Goal: Task Accomplishment & Management: Manage account settings

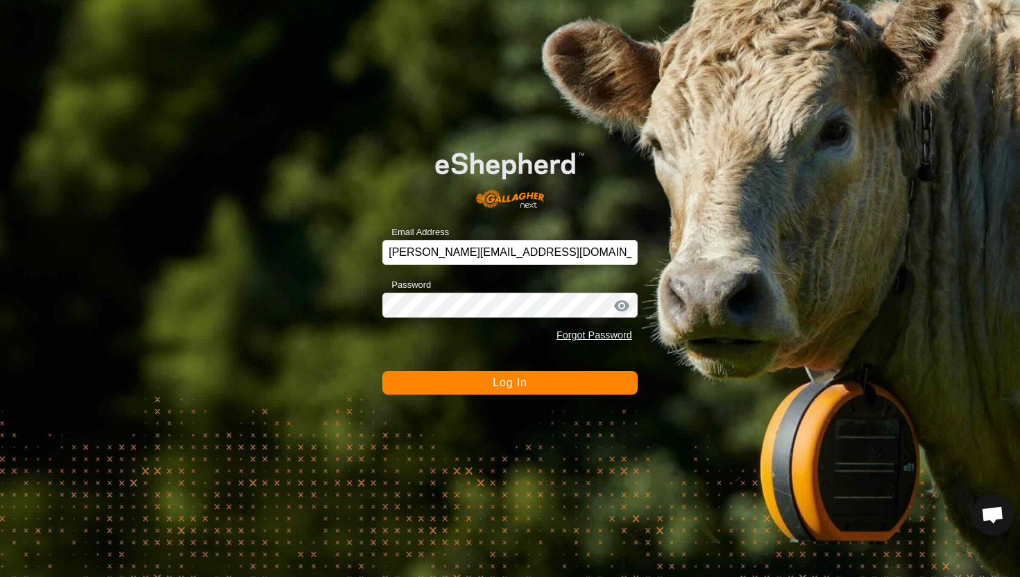
click at [539, 379] on button "Log In" at bounding box center [509, 383] width 255 height 24
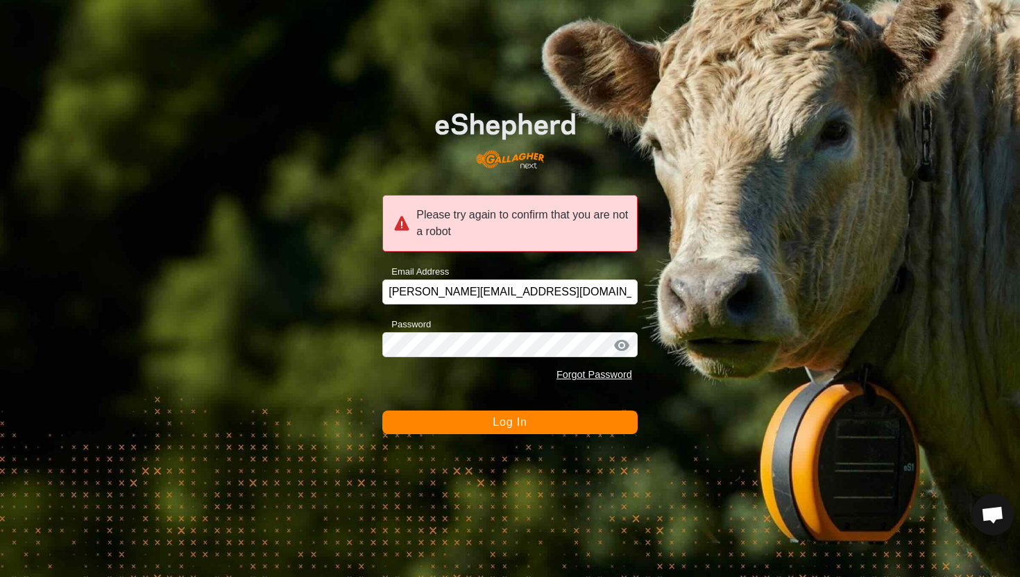
click at [521, 425] on span "Log In" at bounding box center [510, 422] width 34 height 12
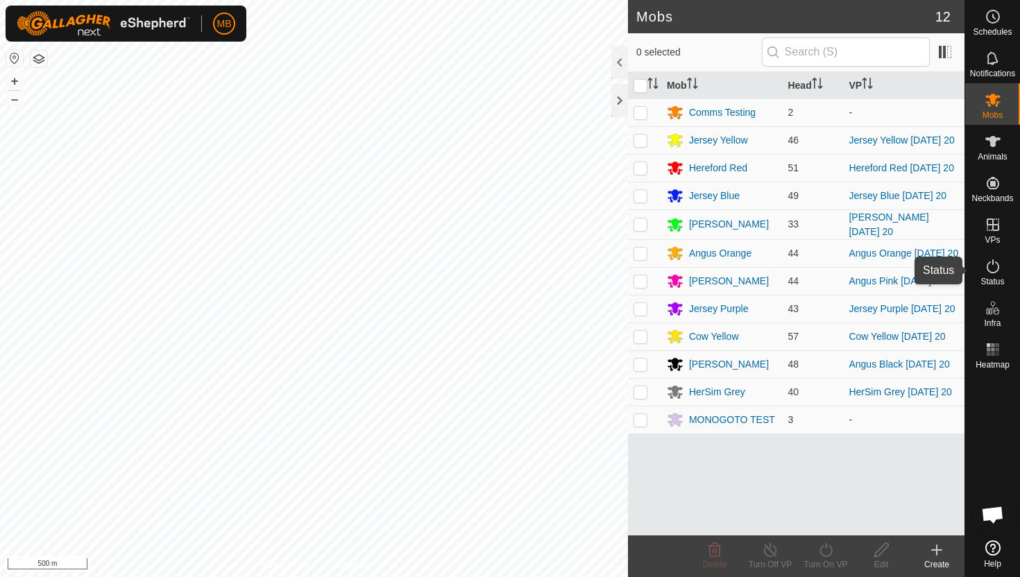
click at [988, 263] on icon at bounding box center [993, 267] width 12 height 14
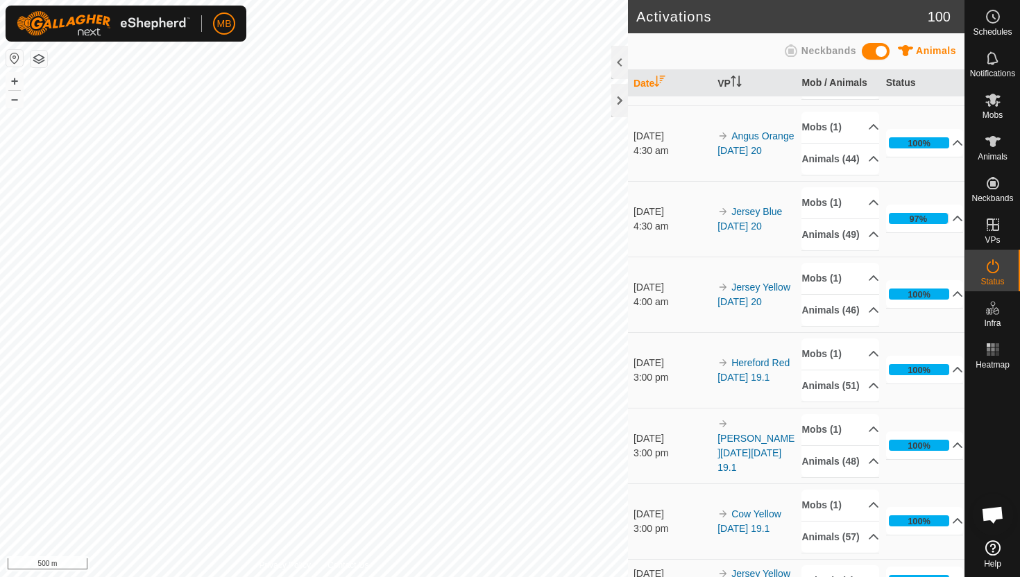
scroll to position [525, 0]
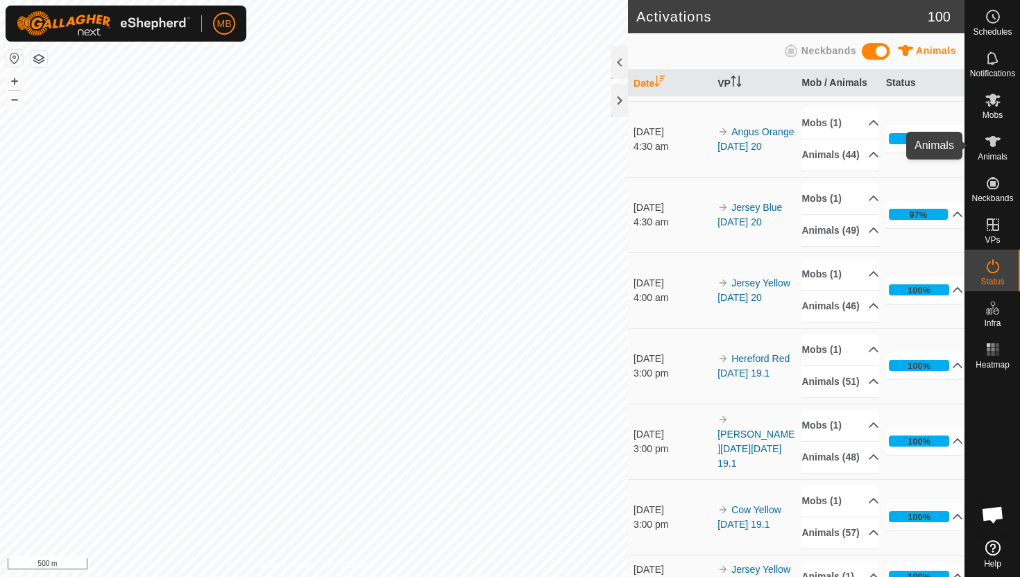
click at [999, 146] on icon at bounding box center [993, 141] width 17 height 17
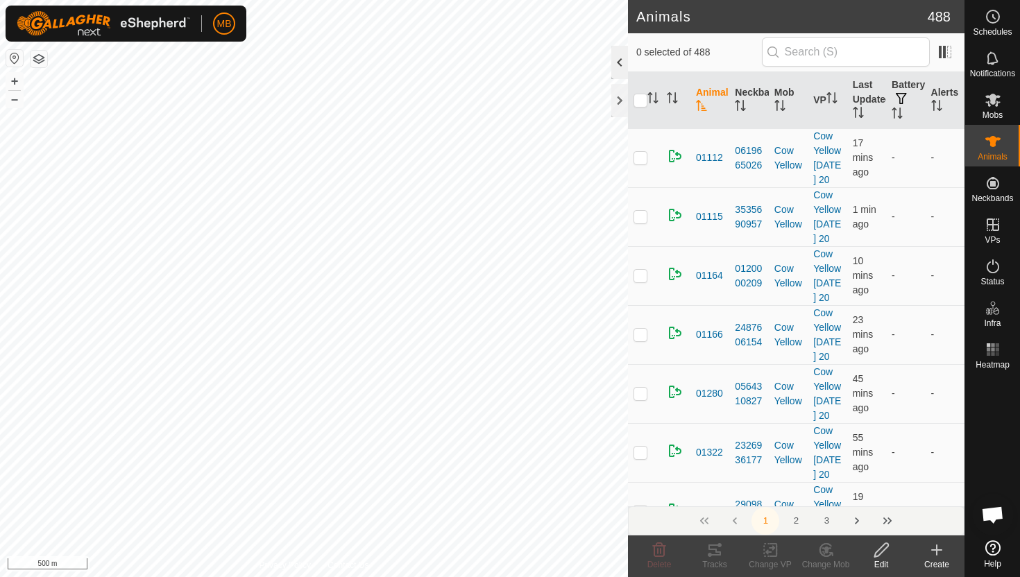
click at [621, 62] on div at bounding box center [619, 62] width 17 height 33
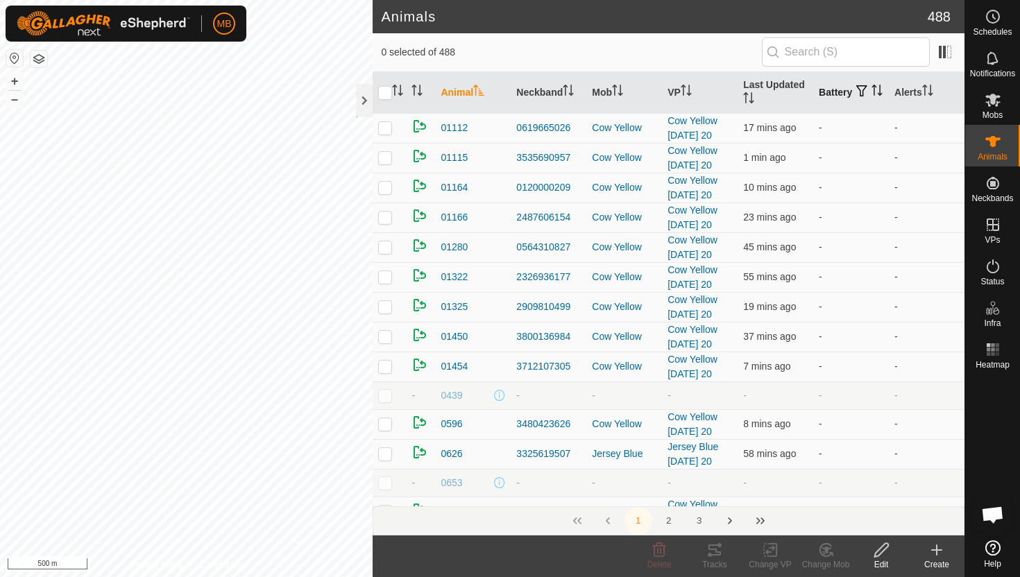
click at [880, 96] on icon "Activate to sort" at bounding box center [880, 90] width 1 height 11
click at [872, 96] on icon "Activate to sort" at bounding box center [877, 90] width 11 height 11
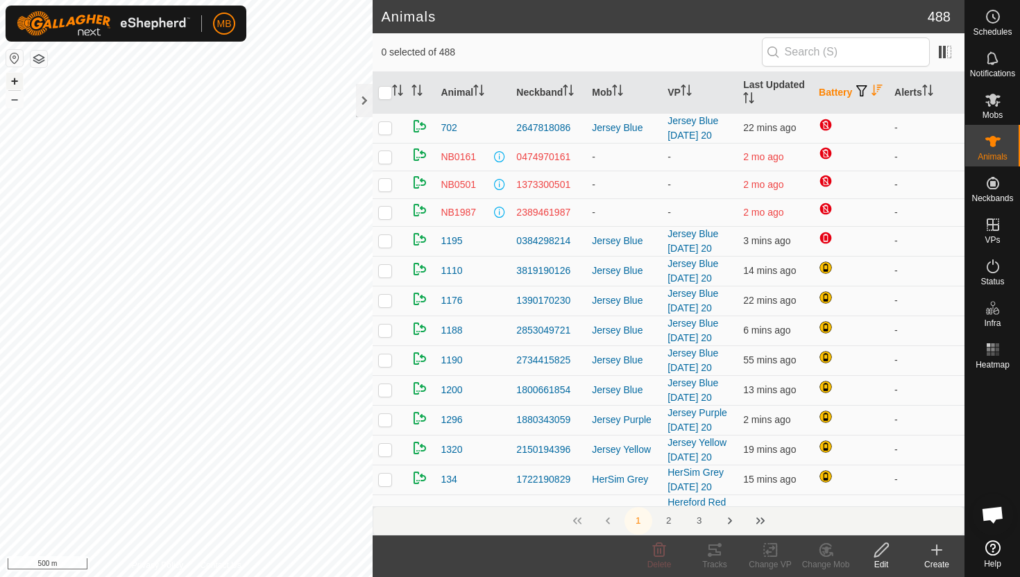
click at [17, 86] on button "+" at bounding box center [14, 81] width 17 height 17
click at [931, 89] on icon "Activate to sort" at bounding box center [927, 90] width 11 height 11
click at [931, 89] on icon "Activate to sort" at bounding box center [927, 90] width 10 height 11
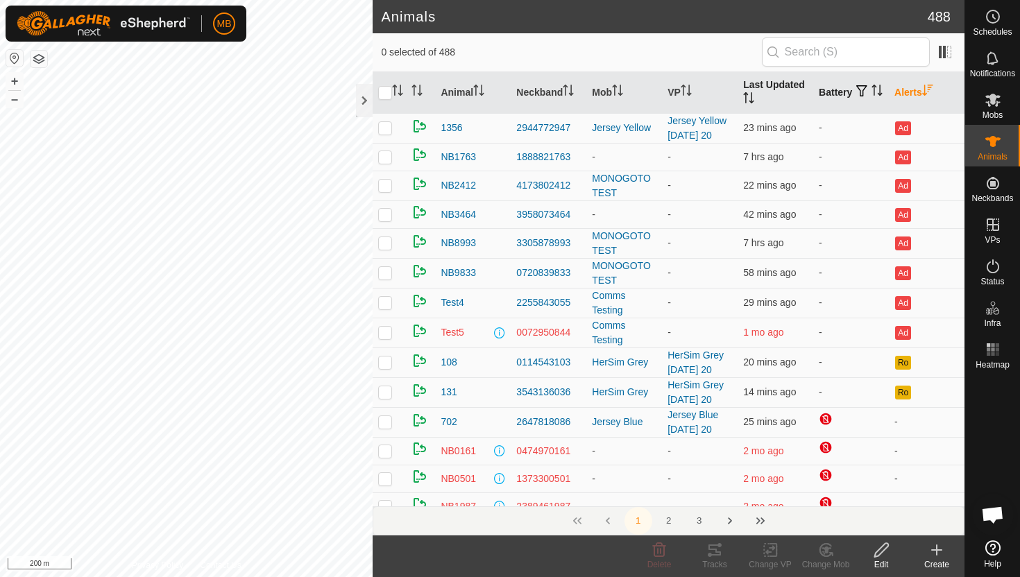
click at [752, 101] on icon "Activate to sort" at bounding box center [752, 97] width 1 height 11
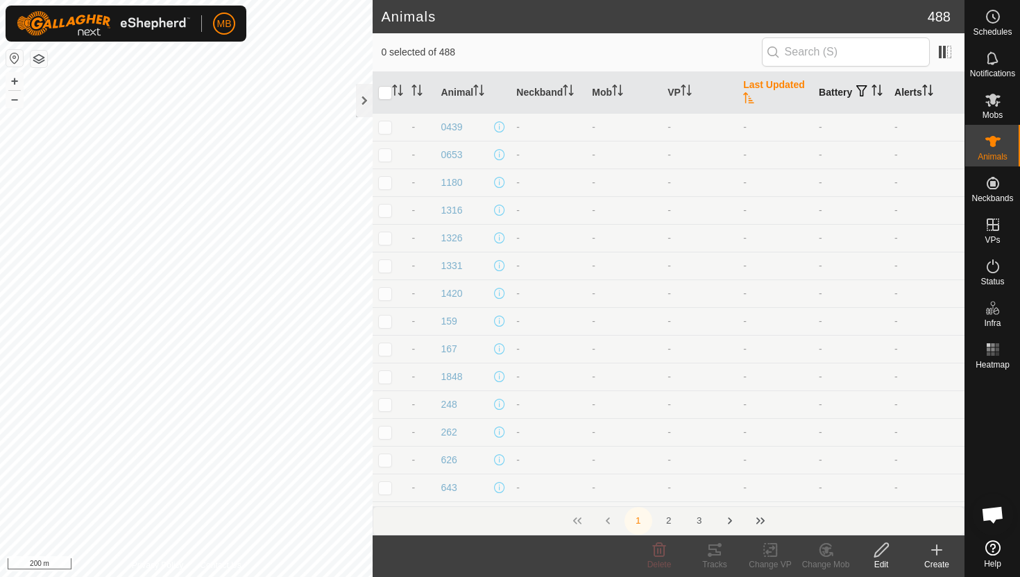
click at [751, 101] on icon "Activate to sort" at bounding box center [748, 97] width 11 height 11
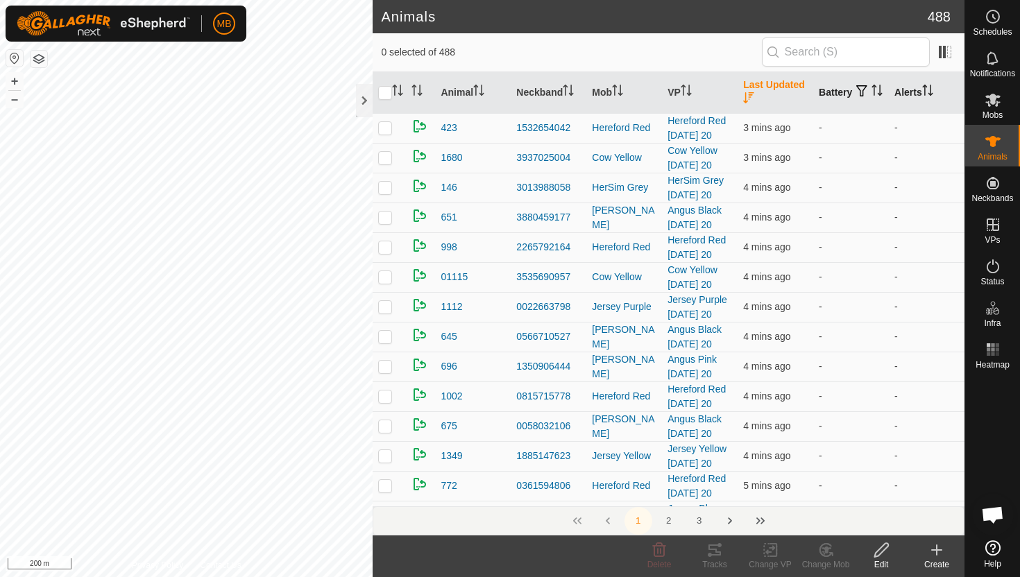
click at [751, 101] on icon "Activate to sort" at bounding box center [748, 97] width 11 height 11
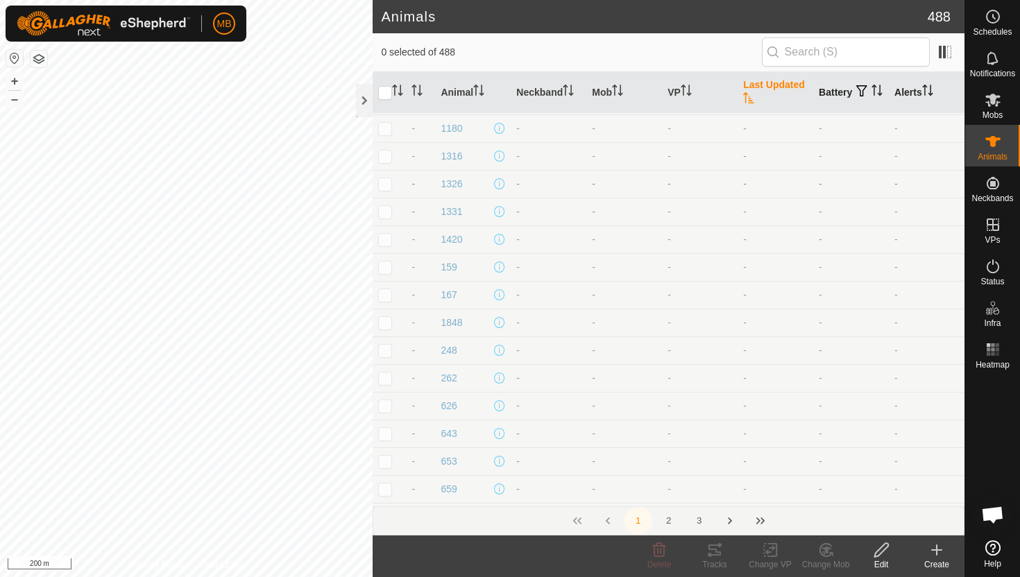
scroll to position [50, 0]
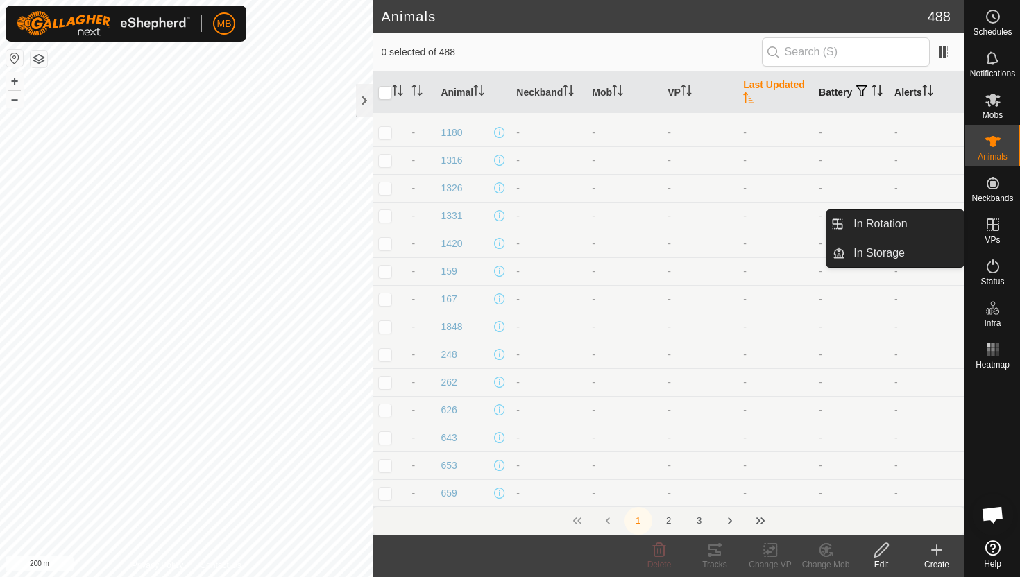
click at [990, 221] on icon at bounding box center [993, 225] width 17 height 17
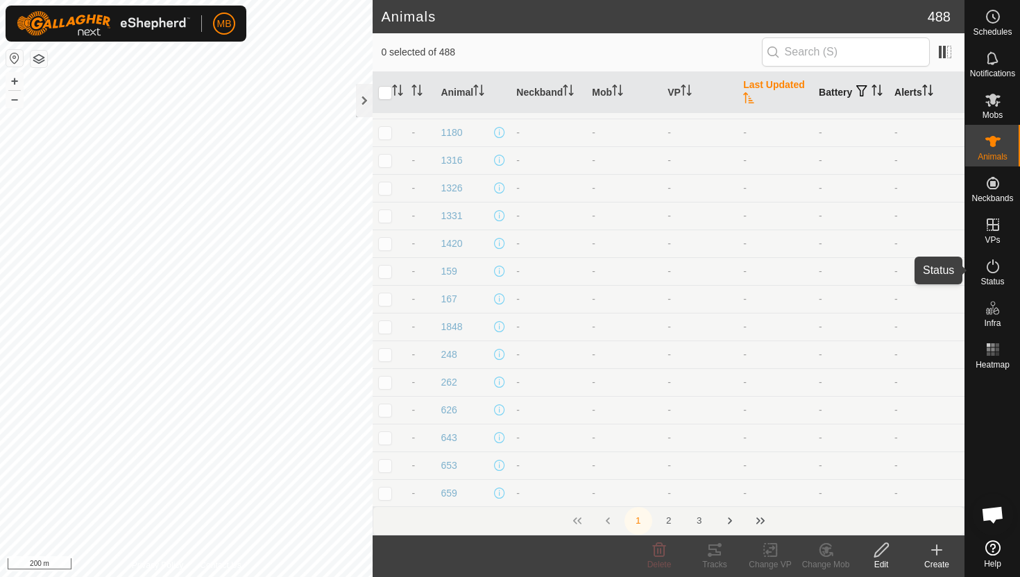
click at [995, 265] on icon at bounding box center [993, 266] width 17 height 17
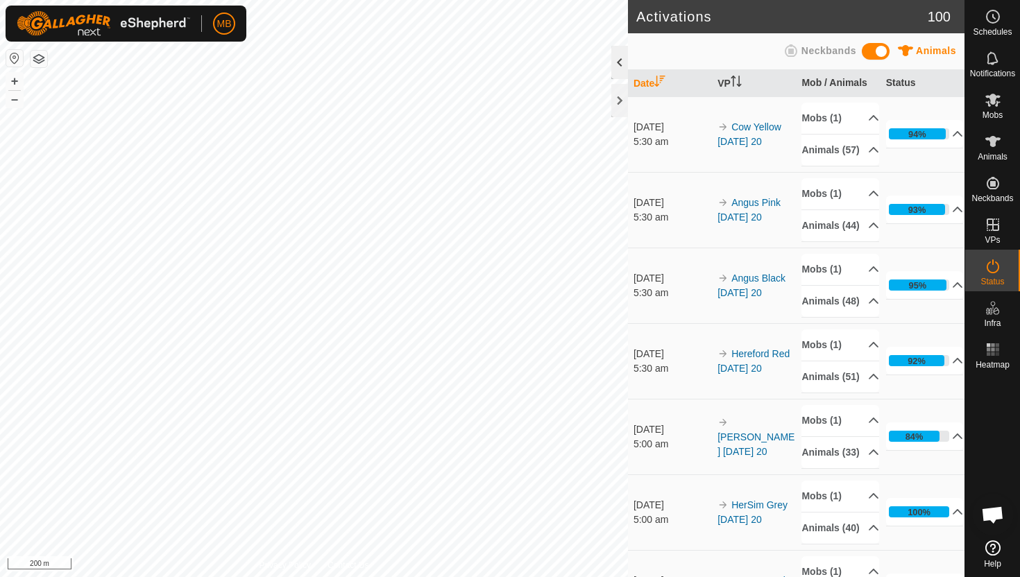
click at [620, 69] on div at bounding box center [619, 62] width 17 height 33
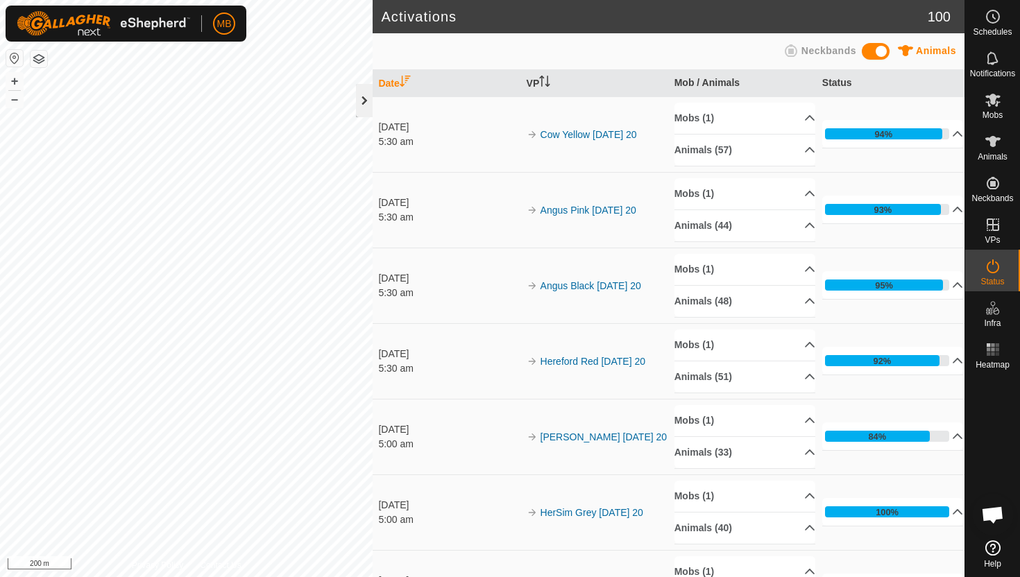
click at [366, 94] on div at bounding box center [364, 100] width 17 height 33
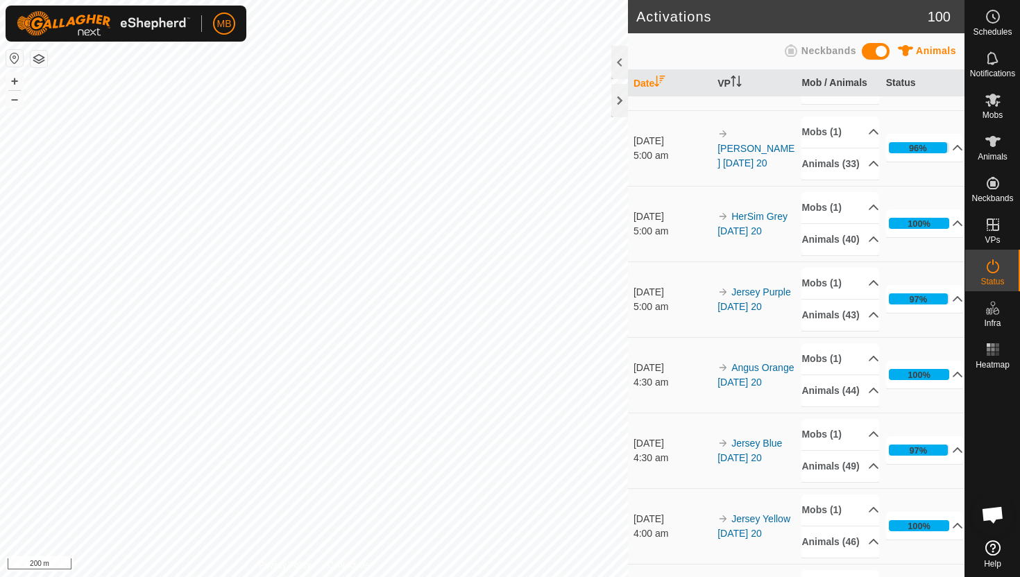
scroll to position [289, 0]
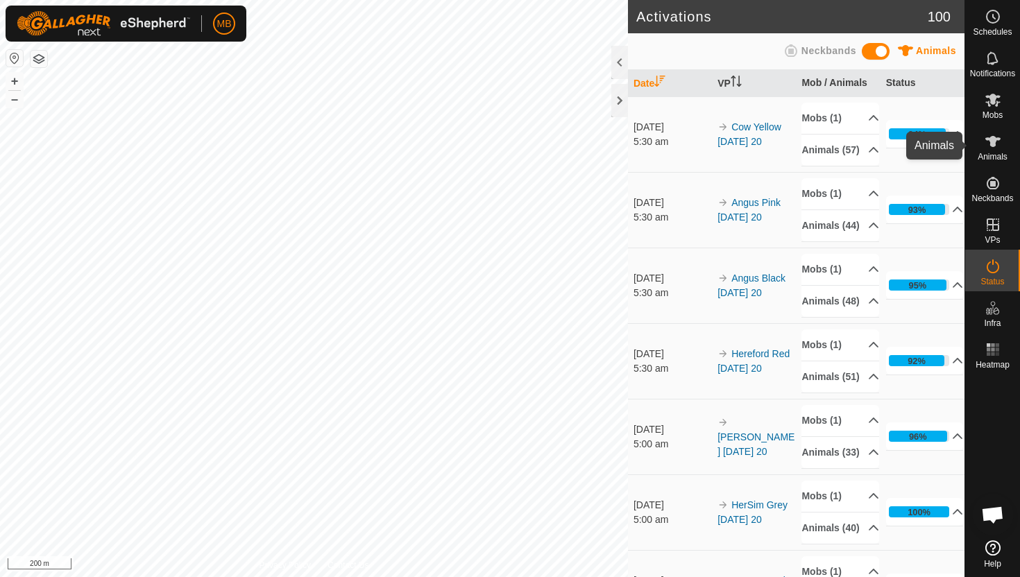
click at [993, 140] on icon at bounding box center [992, 141] width 15 height 11
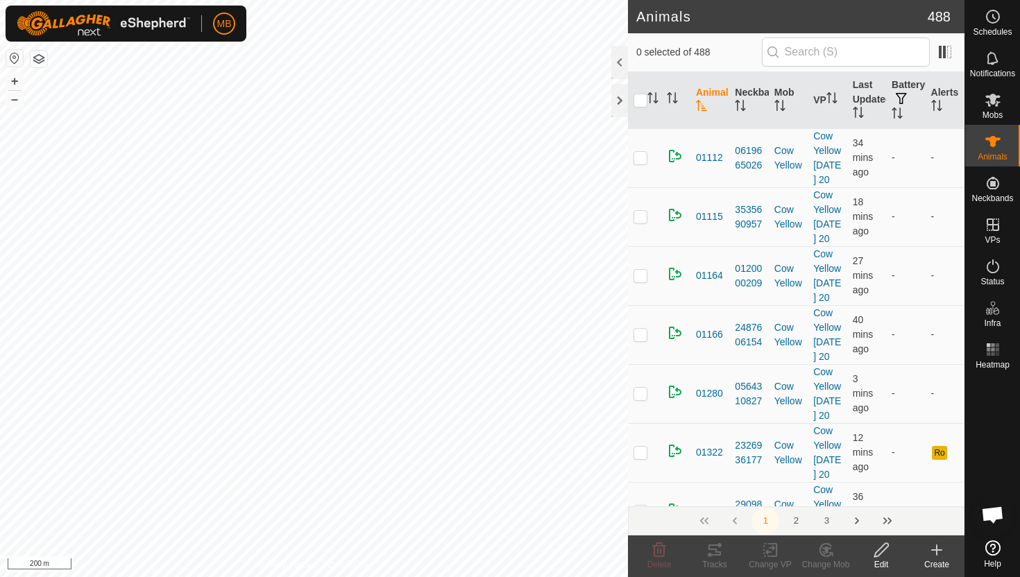
click at [625, 69] on div at bounding box center [619, 62] width 17 height 33
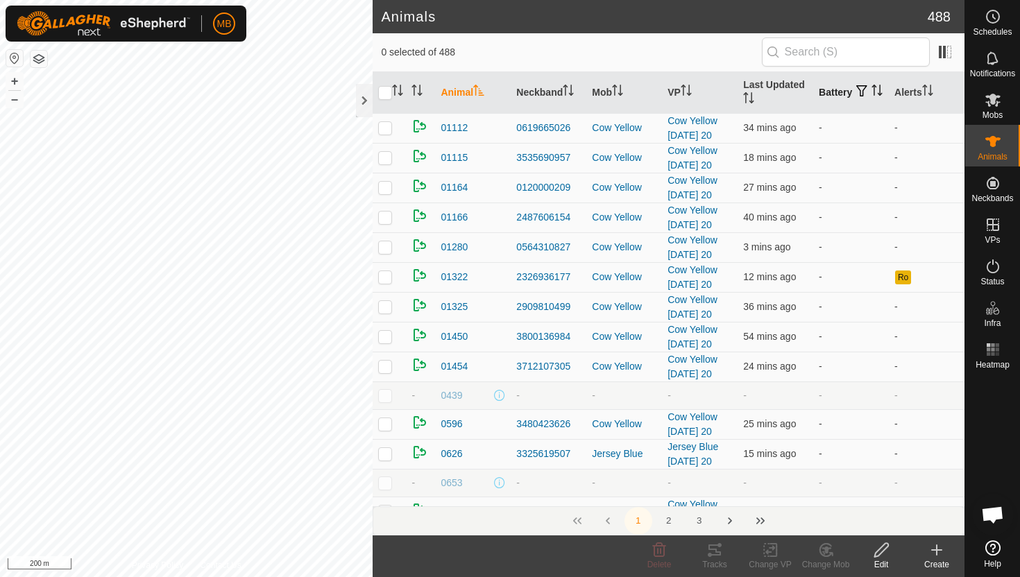
click at [872, 87] on icon "Activate to sort" at bounding box center [874, 86] width 5 height 3
click at [872, 94] on icon "Activate to sort" at bounding box center [877, 90] width 10 height 11
